Goal: Task Accomplishment & Management: Manage account settings

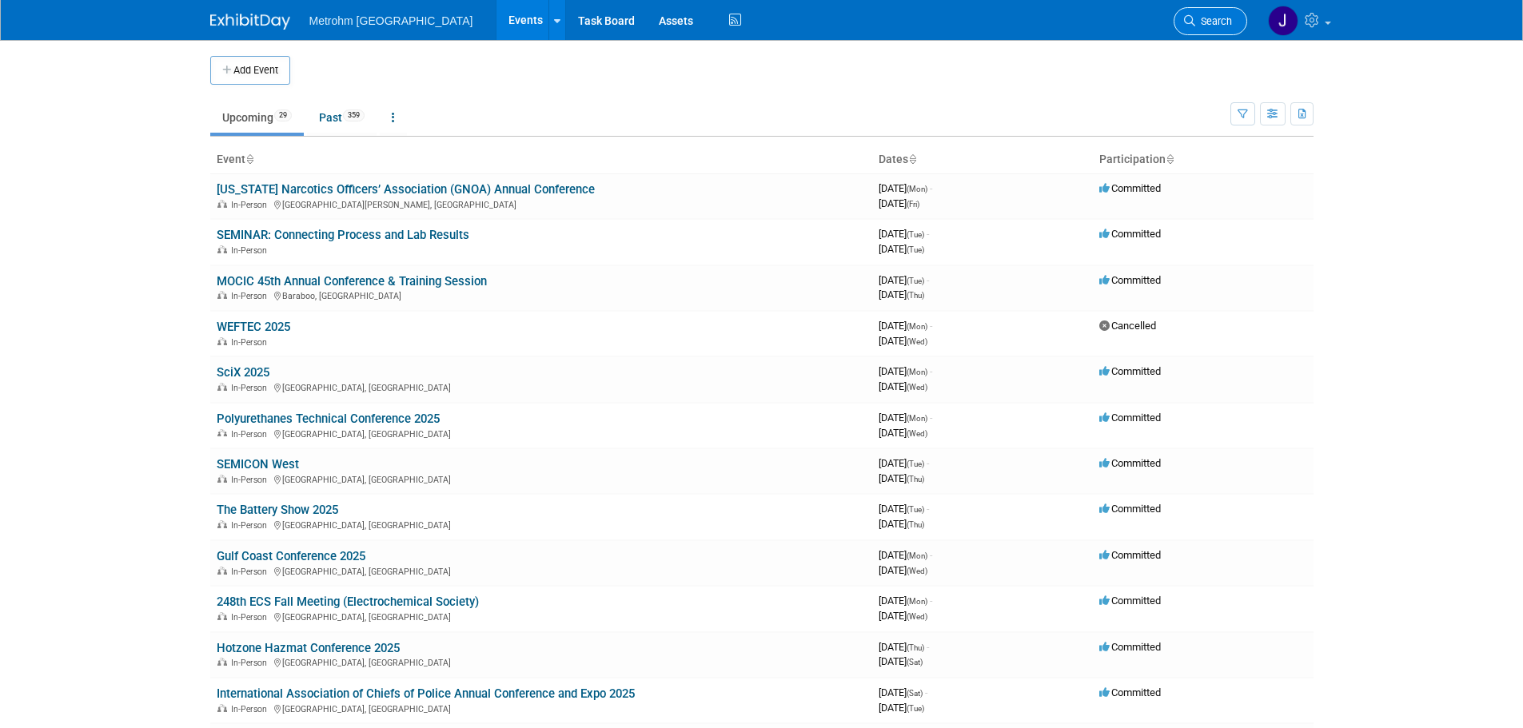
click at [1201, 34] on link "Search" at bounding box center [1211, 21] width 74 height 28
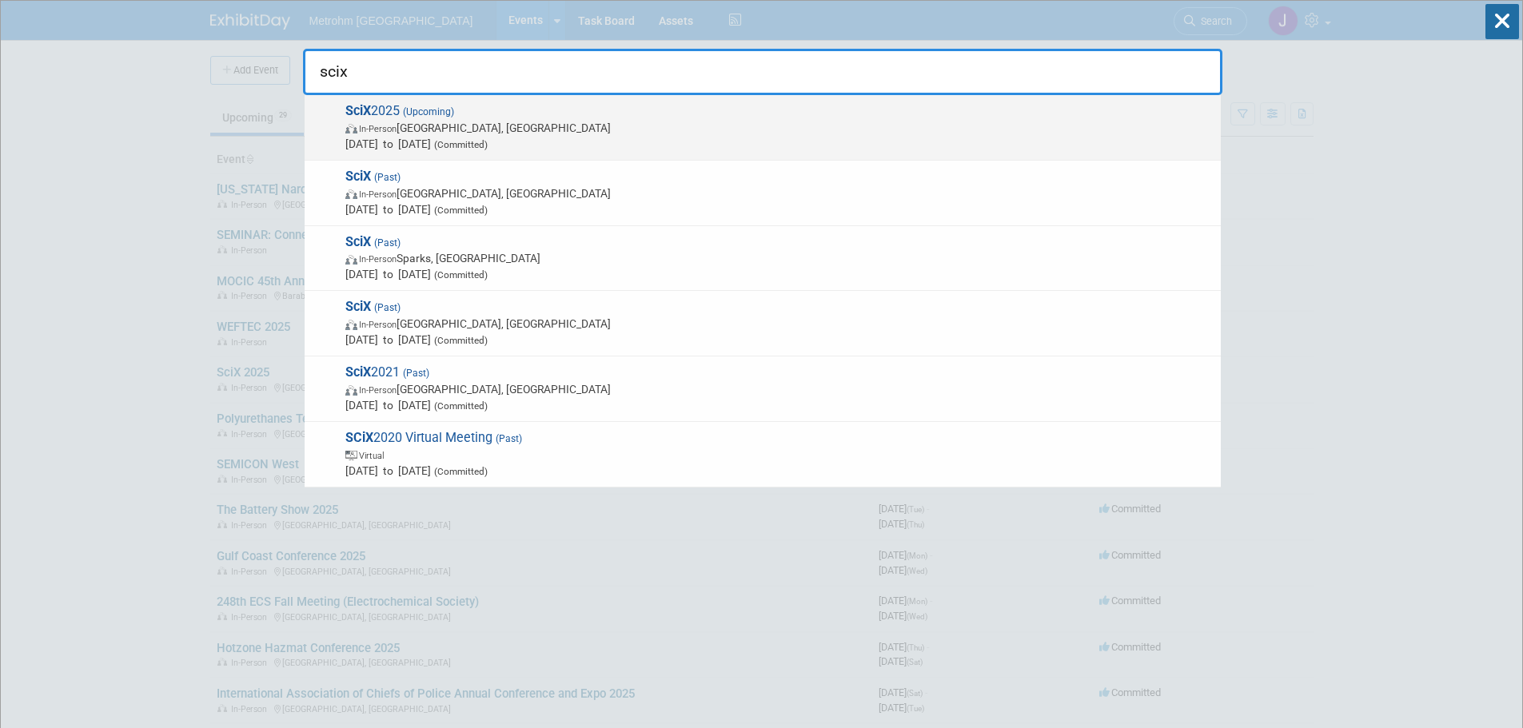
type input "scix"
click at [584, 121] on span "In-Person [GEOGRAPHIC_DATA], [GEOGRAPHIC_DATA]" at bounding box center [779, 128] width 868 height 16
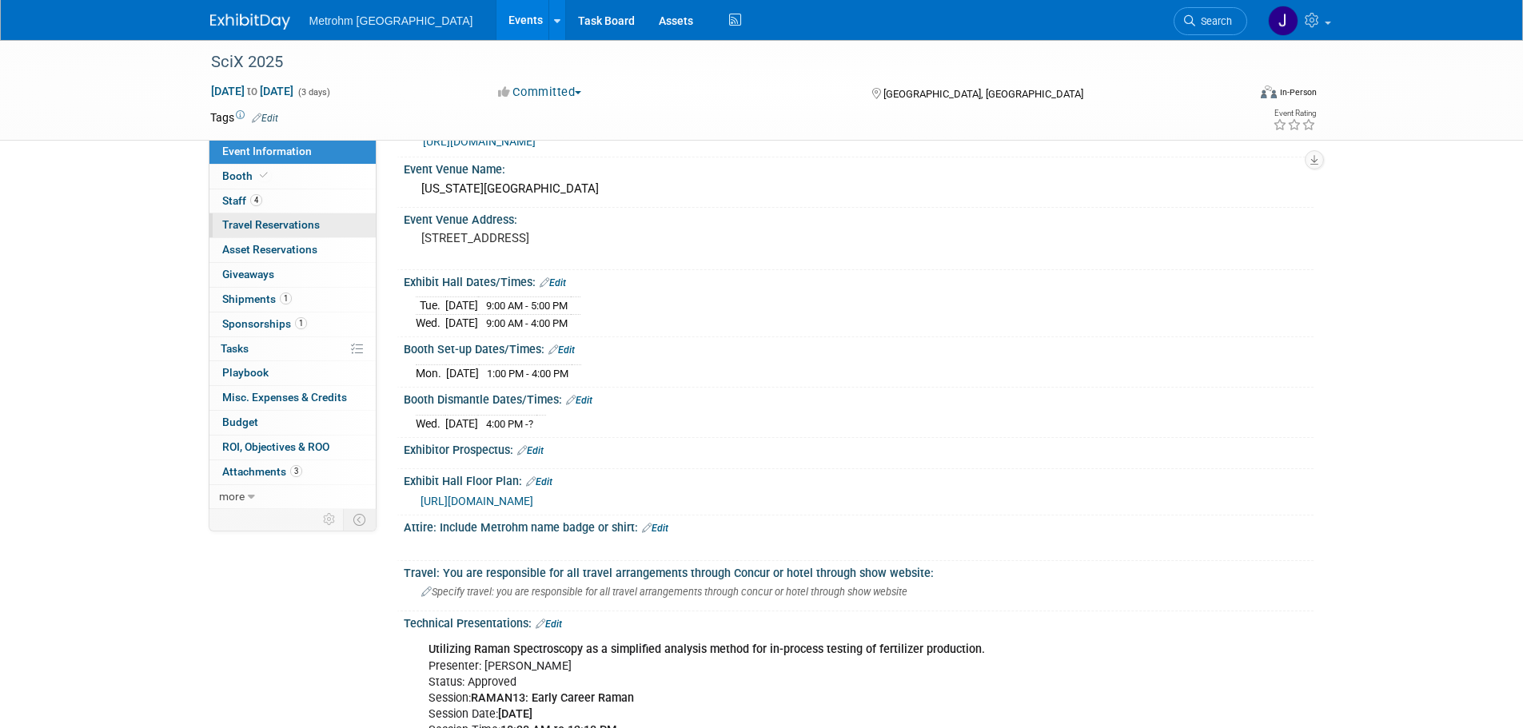
scroll to position [160, 0]
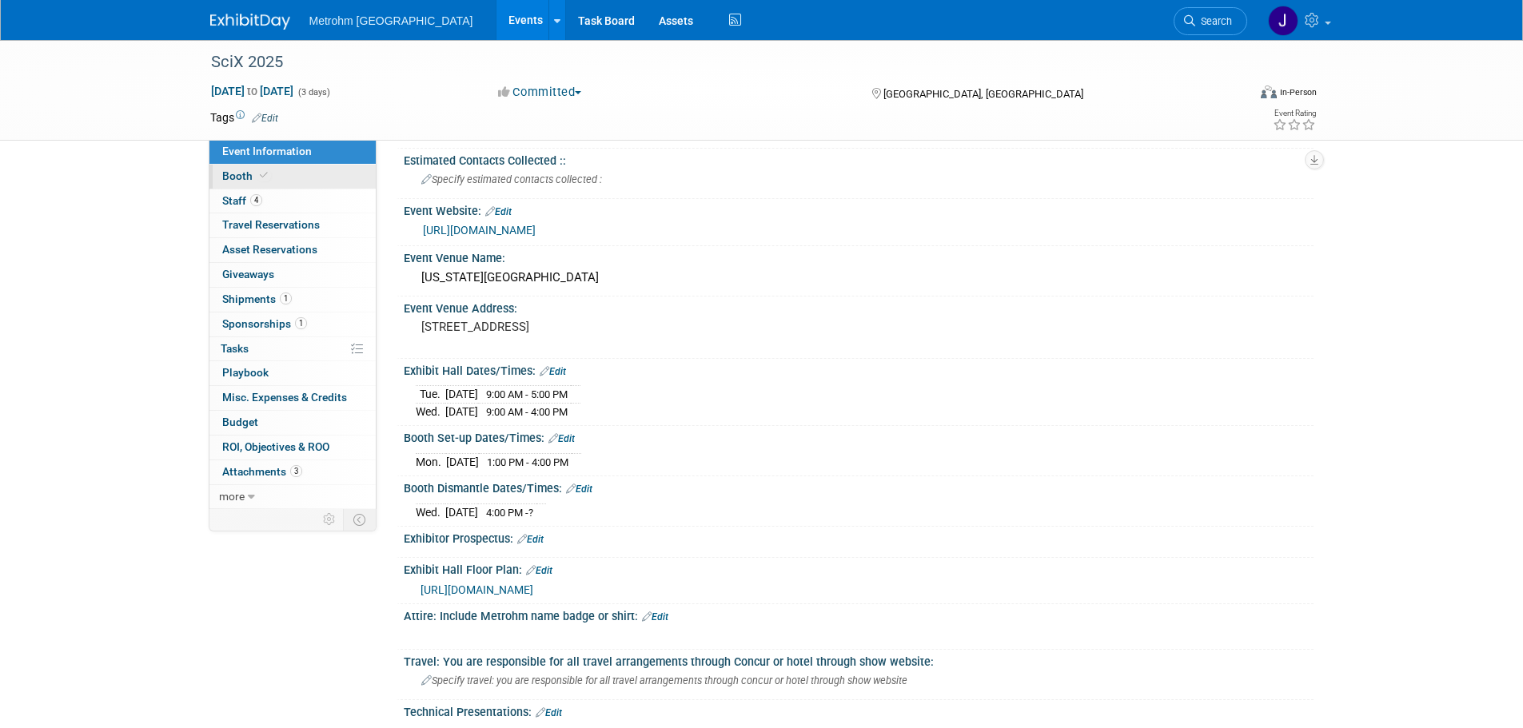
click at [282, 175] on link "Booth" at bounding box center [292, 177] width 166 height 24
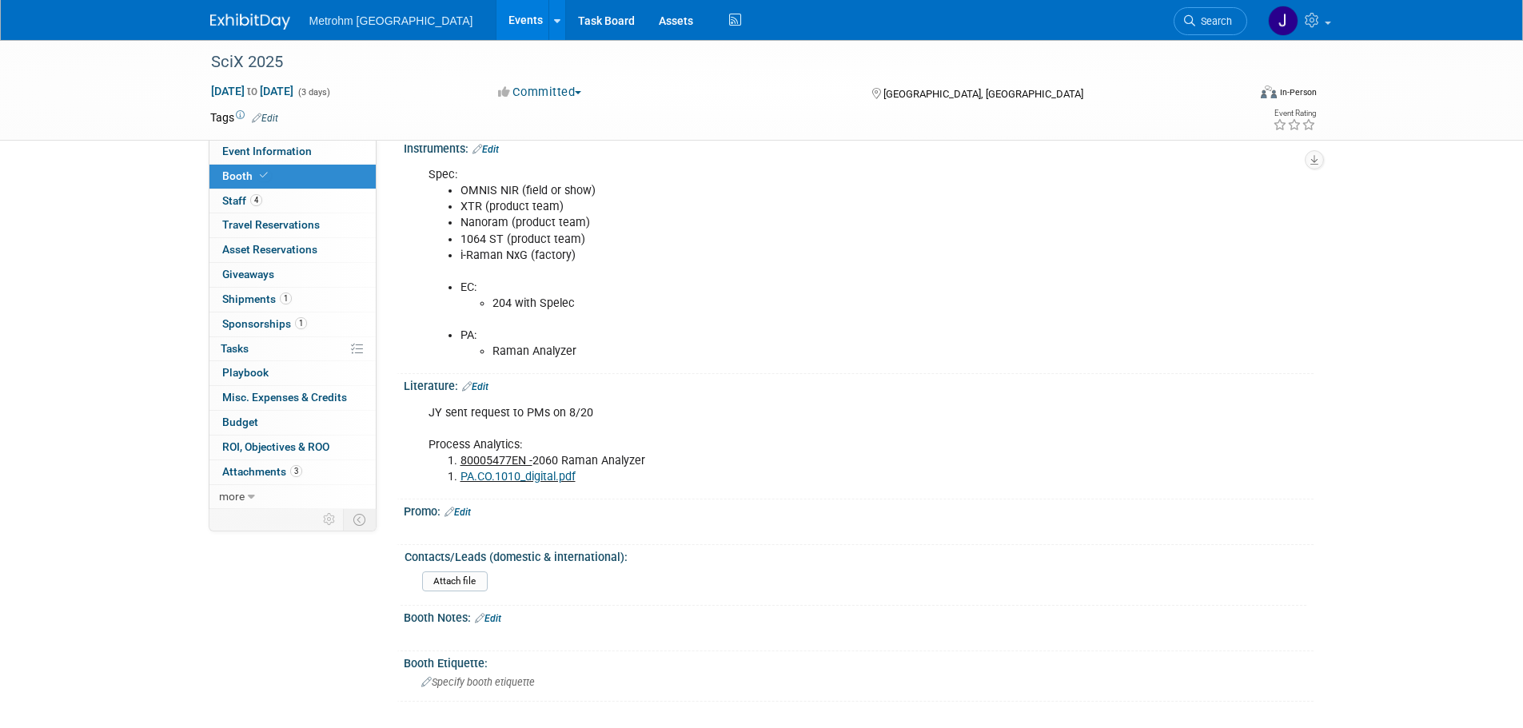
scroll to position [560, 0]
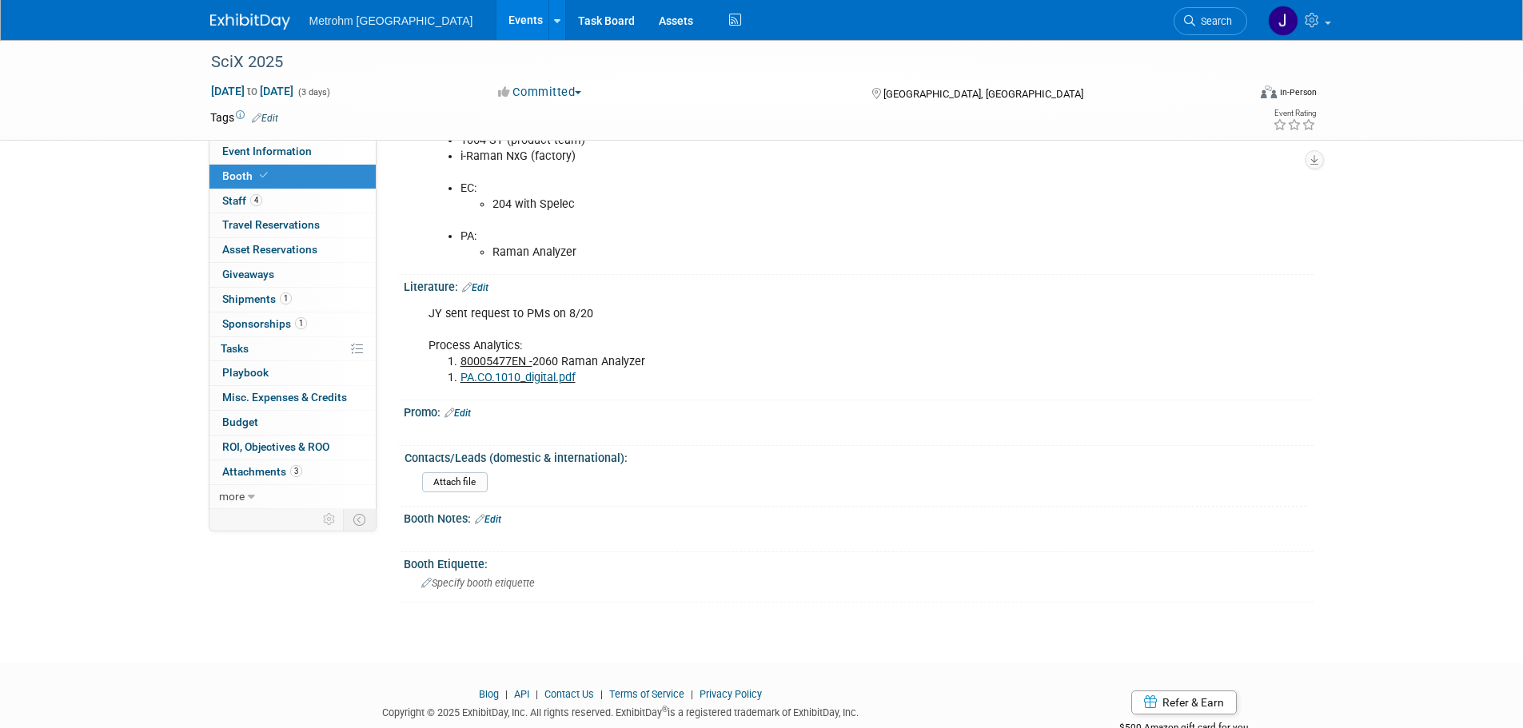
click at [483, 291] on link "Edit" at bounding box center [475, 287] width 26 height 11
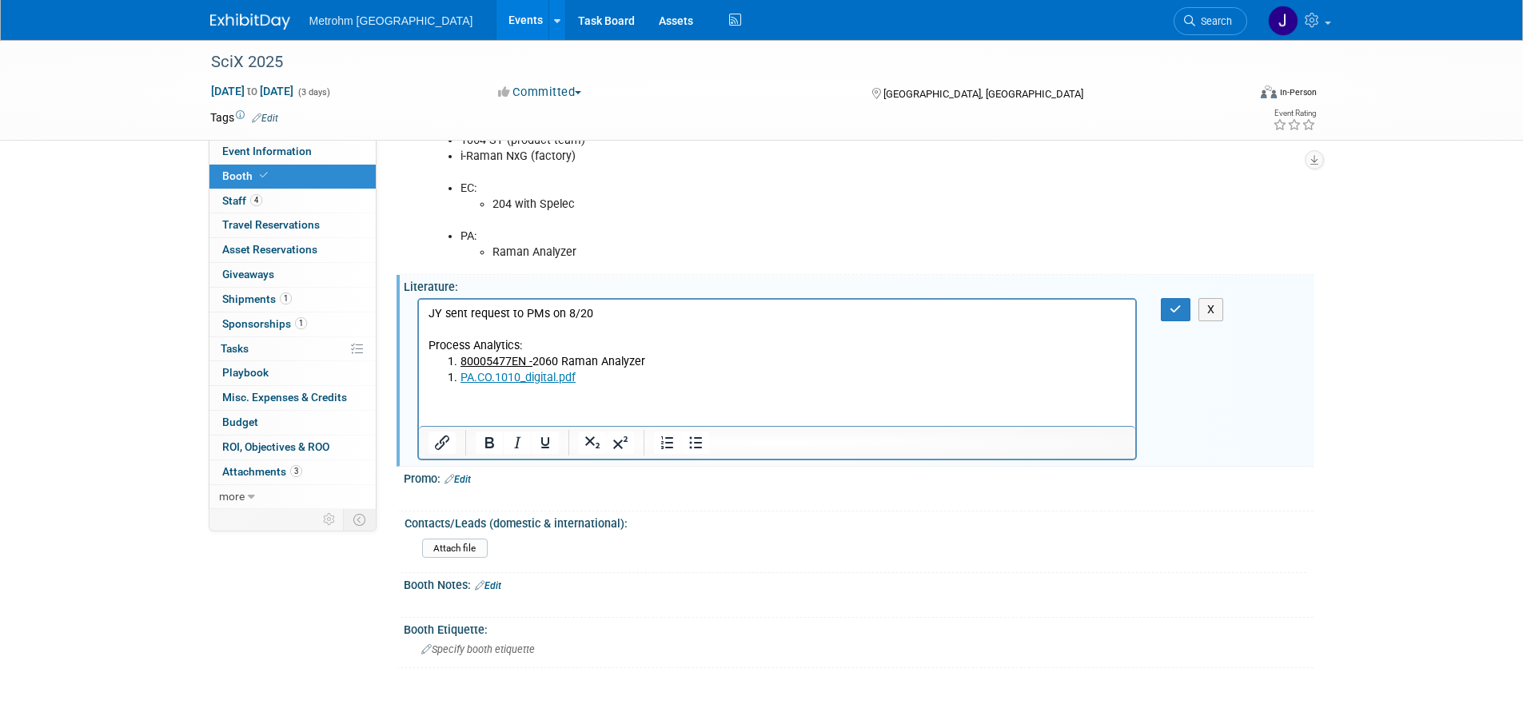
scroll to position [0, 0]
click at [607, 379] on li "PA.CO.1010_digital.pdf" at bounding box center [793, 377] width 667 height 16
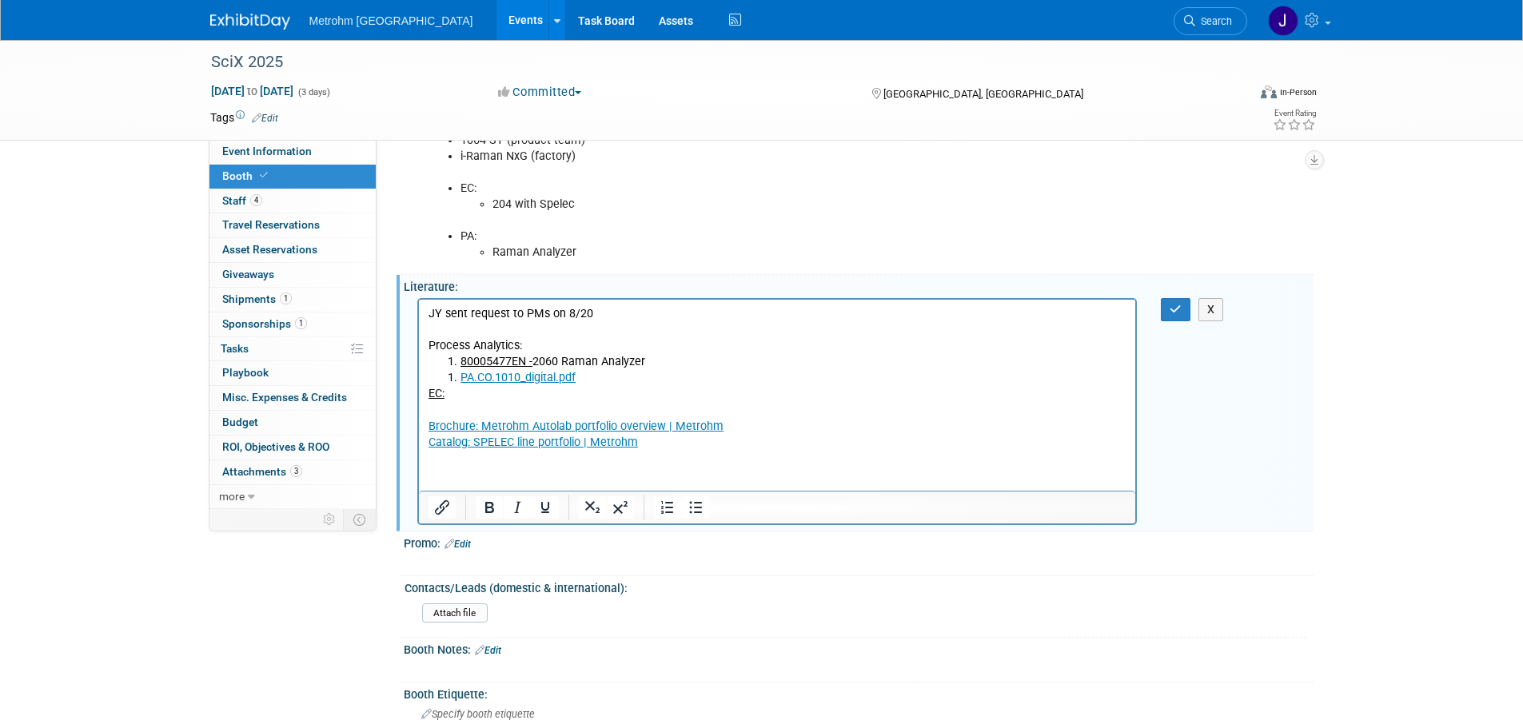
click at [465, 405] on p "Rich Text Area. Press ALT-0 for help." at bounding box center [777, 409] width 699 height 16
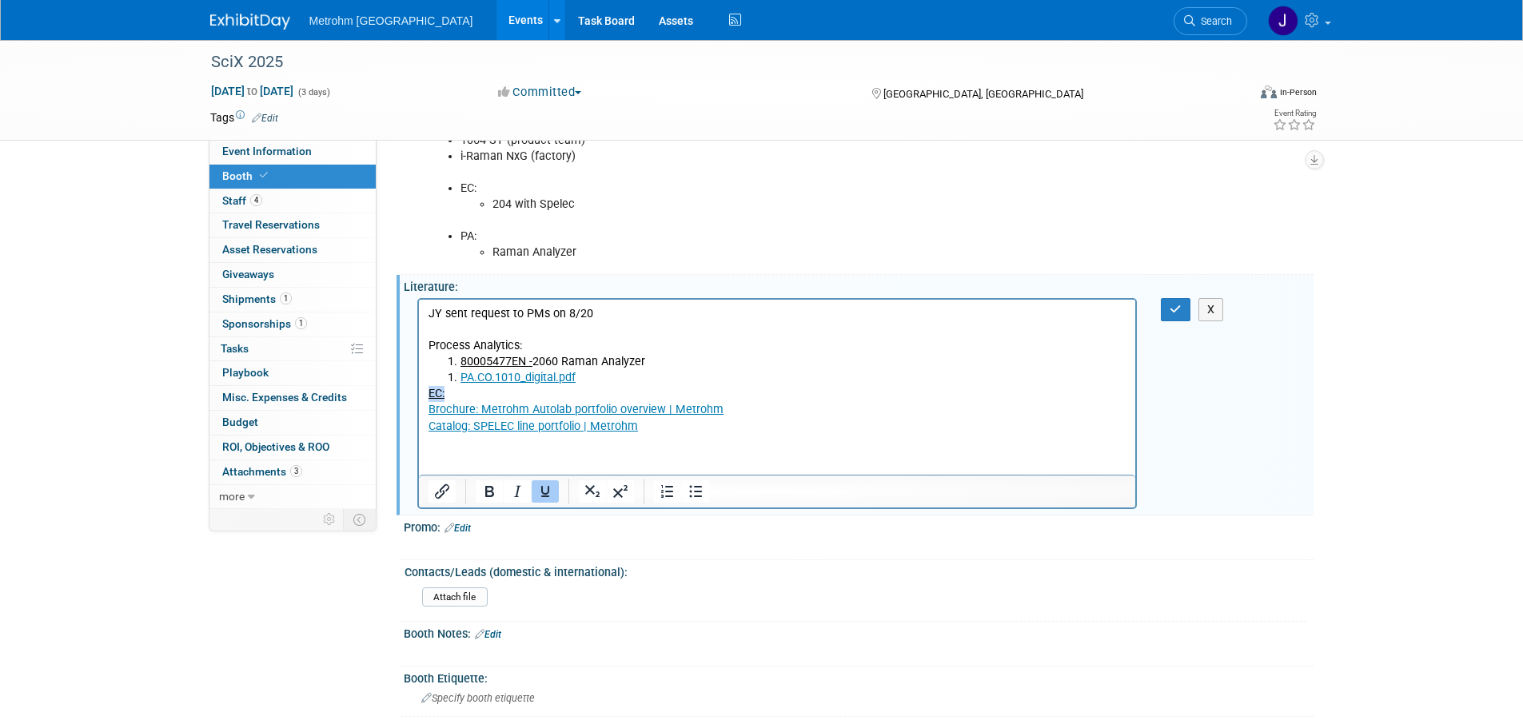
drag, startPoint x: 453, startPoint y: 396, endPoint x: 425, endPoint y: 395, distance: 28.8
click at [425, 395] on html "JY sent request to PMs on 8/20 Process Analytics: 80005477EN - 2060 Raman Analy…" at bounding box center [776, 366] width 717 height 135
click at [548, 489] on icon "Underline" at bounding box center [545, 491] width 8 height 11
click at [460, 377] on li "PA.CO.1010_digital.pdf" at bounding box center [793, 377] width 667 height 16
click at [759, 391] on p "EC:" at bounding box center [777, 393] width 699 height 16
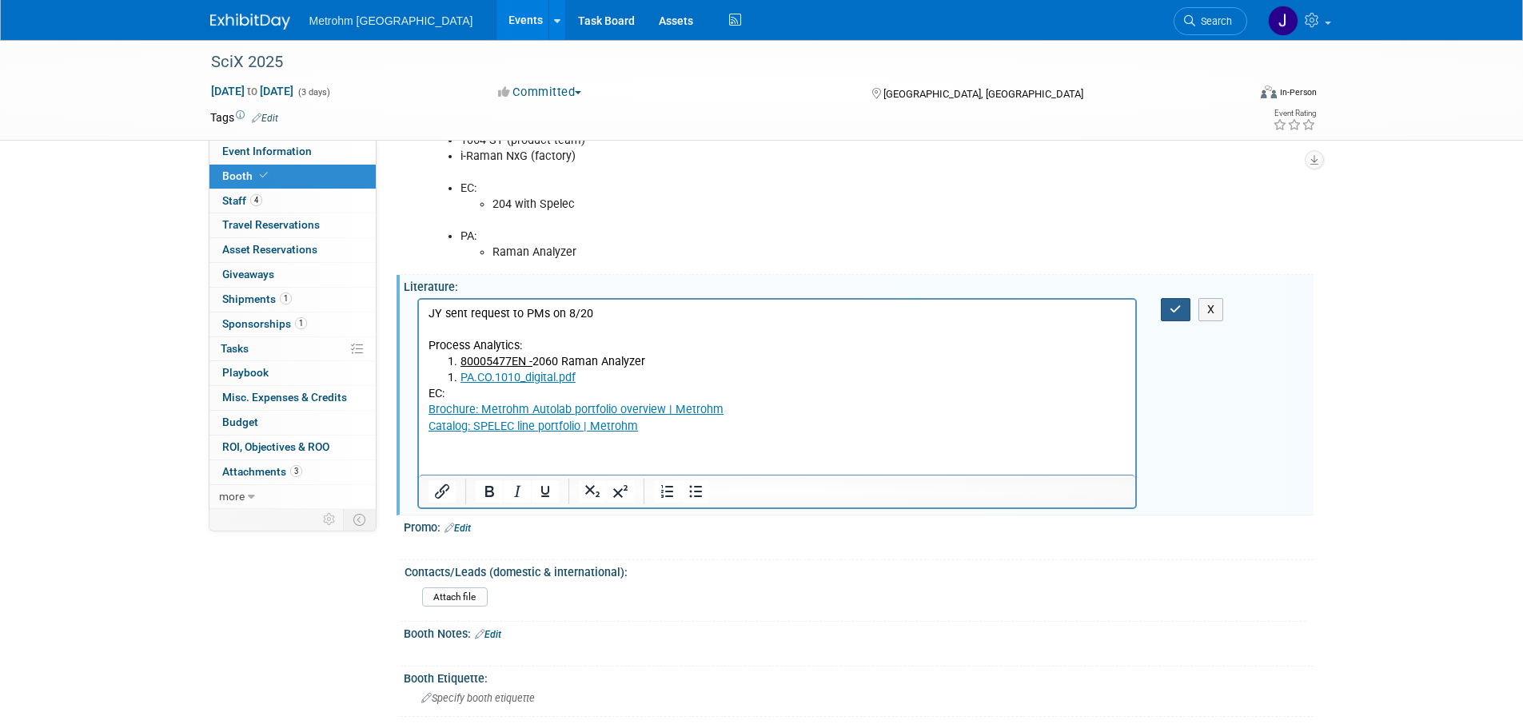
click at [1167, 309] on button "button" at bounding box center [1176, 309] width 30 height 23
